Goal: Share content: Share content

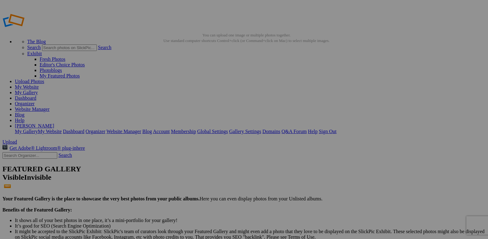
click at [203, 164] on link "Yes" at bounding box center [199, 165] width 7 height 5
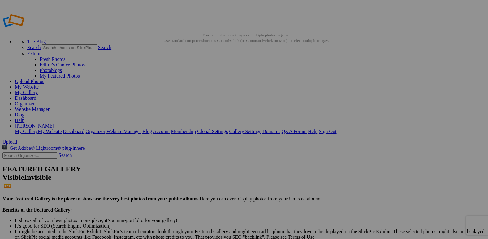
click at [203, 163] on span "Yes" at bounding box center [199, 165] width 7 height 5
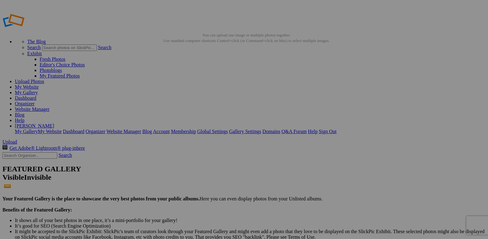
drag, startPoint x: 317, startPoint y: 67, endPoint x: 319, endPoint y: 62, distance: 5.8
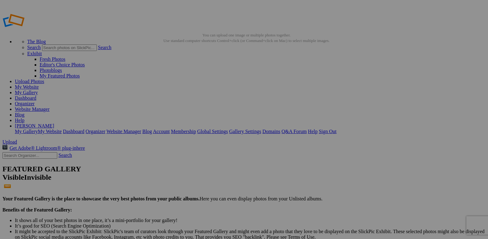
drag, startPoint x: 319, startPoint y: 62, endPoint x: 308, endPoint y: 33, distance: 31.3
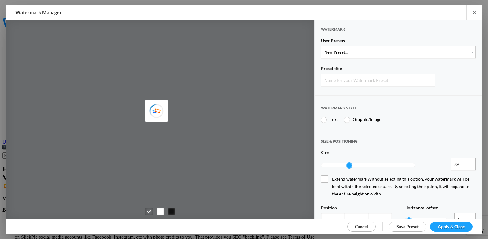
type input "Watermark-9/20/2025"
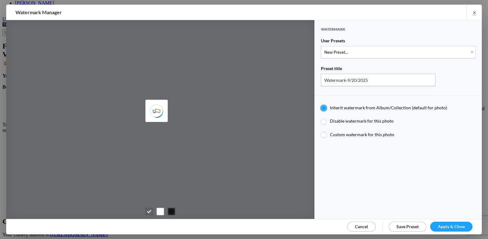
scroll to position [124, 0]
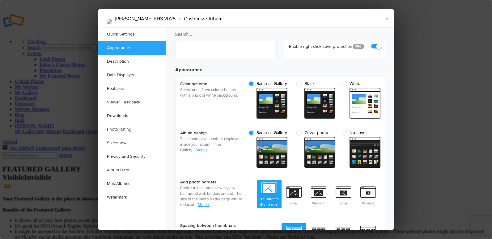
scroll to position [93, 0]
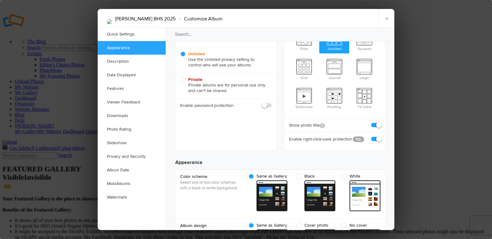
click at [381, 136] on span at bounding box center [381, 136] width 0 height 0
click at [380, 136] on input "checkbox" at bounding box center [380, 136] width 0 height 0
checkbox input "false"
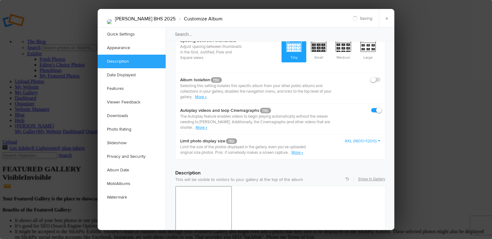
scroll to position [371, 0]
click at [364, 138] on link "4XL (1600×1200)" at bounding box center [363, 141] width 36 height 6
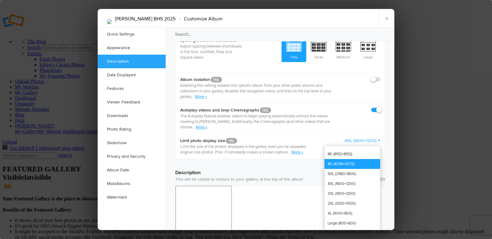
click at [347, 159] on link "4K (4096×3072)" at bounding box center [353, 164] width 56 height 10
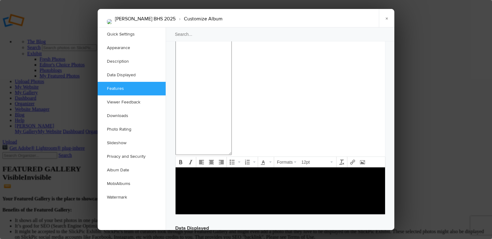
scroll to position [711, 0]
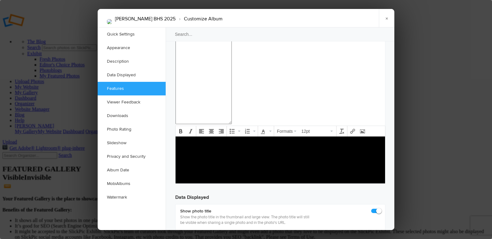
checkbox input "true"
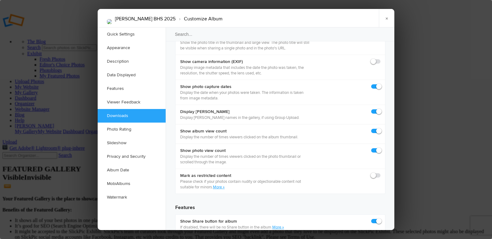
scroll to position [897, 0]
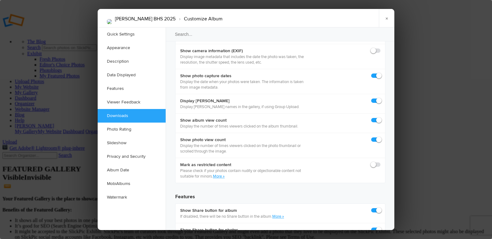
checkbox input "true"
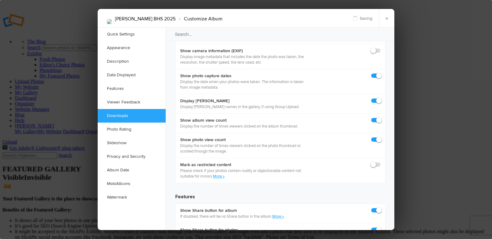
checkbox input "true"
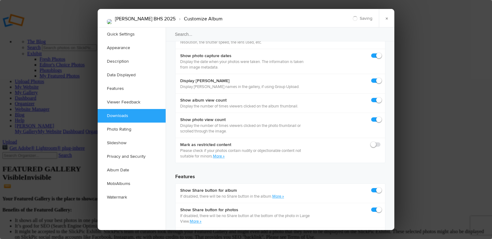
scroll to position [927, 0]
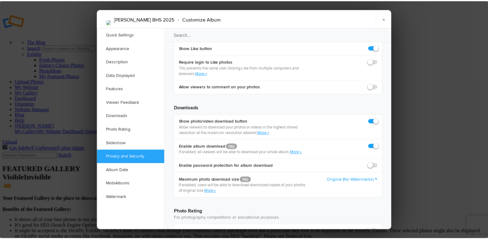
scroll to position [1206, 0]
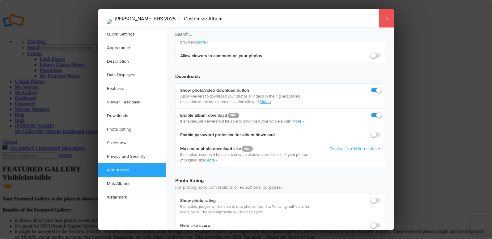
click at [388, 19] on link "×" at bounding box center [386, 18] width 15 height 19
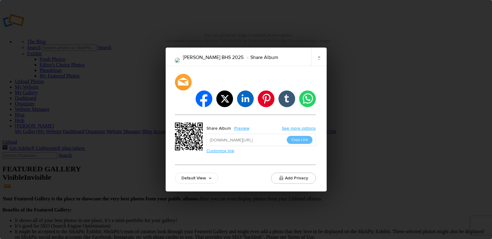
click at [253, 134] on input "[URL][DOMAIN_NAME]" at bounding box center [261, 140] width 109 height 12
drag, startPoint x: 283, startPoint y: 133, endPoint x: 300, endPoint y: 133, distance: 17.3
click at [300, 136] on button "Copy Link" at bounding box center [300, 140] width 26 height 8
drag, startPoint x: 317, startPoint y: 65, endPoint x: 307, endPoint y: 64, distance: 9.9
click at [317, 65] on link "×" at bounding box center [318, 57] width 15 height 19
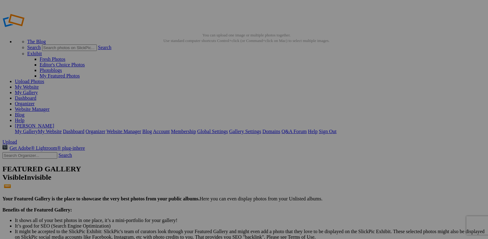
click at [35, 101] on link "Organizer" at bounding box center [25, 103] width 20 height 5
